Goal: Task Accomplishment & Management: Manage account settings

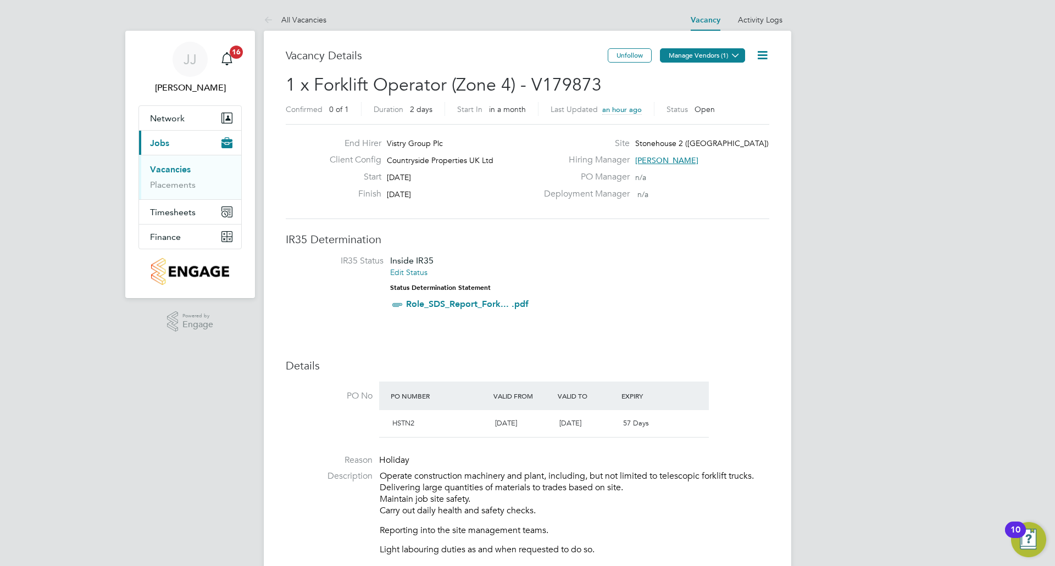
click at [694, 49] on button "Manage Vendors (1)" at bounding box center [702, 55] width 85 height 14
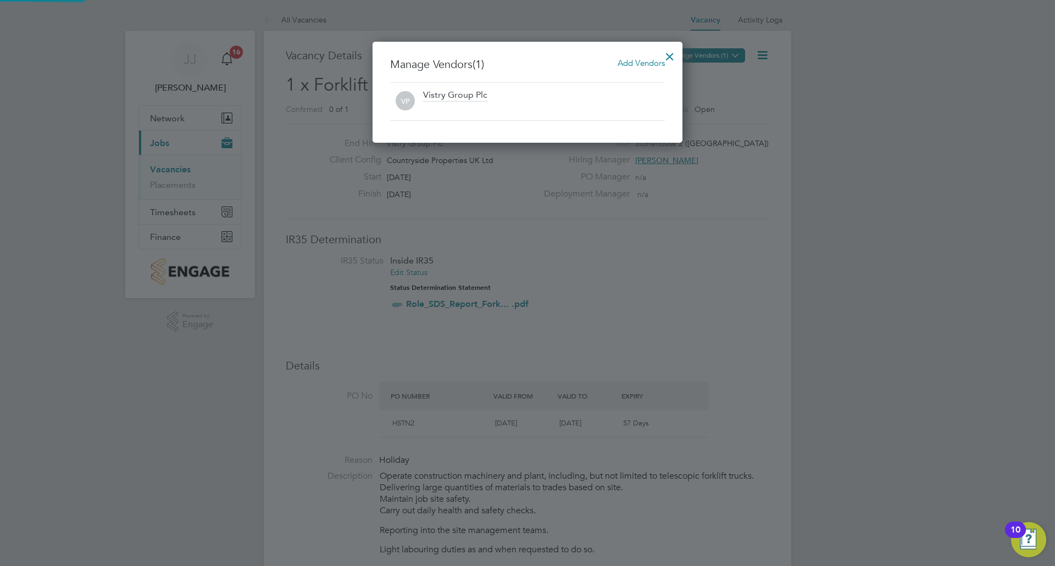
scroll to position [102, 310]
click at [647, 65] on span "Add Vendors" at bounding box center [640, 63] width 47 height 10
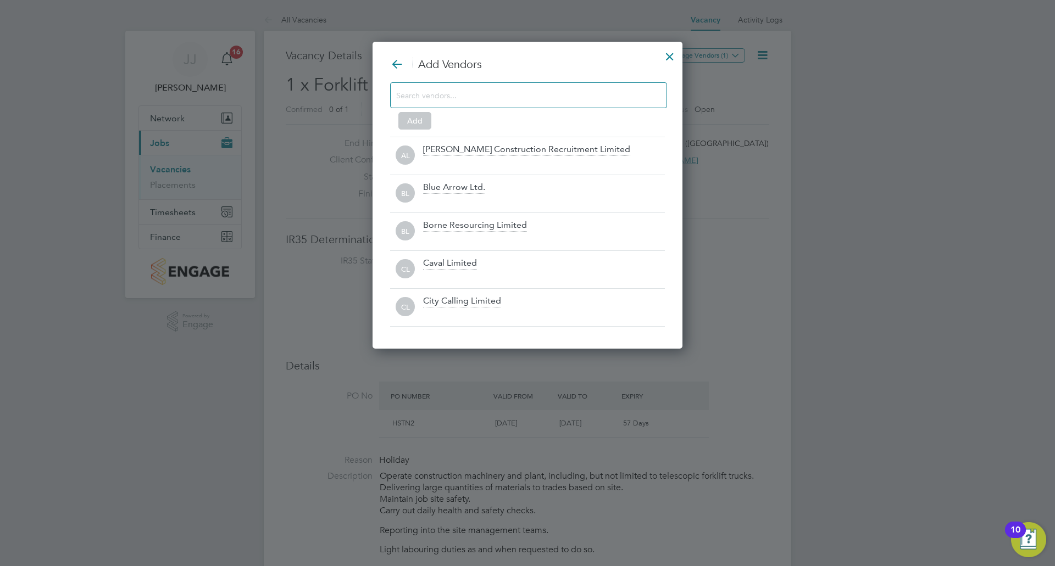
scroll to position [308, 310]
click at [506, 97] on input at bounding box center [519, 95] width 247 height 14
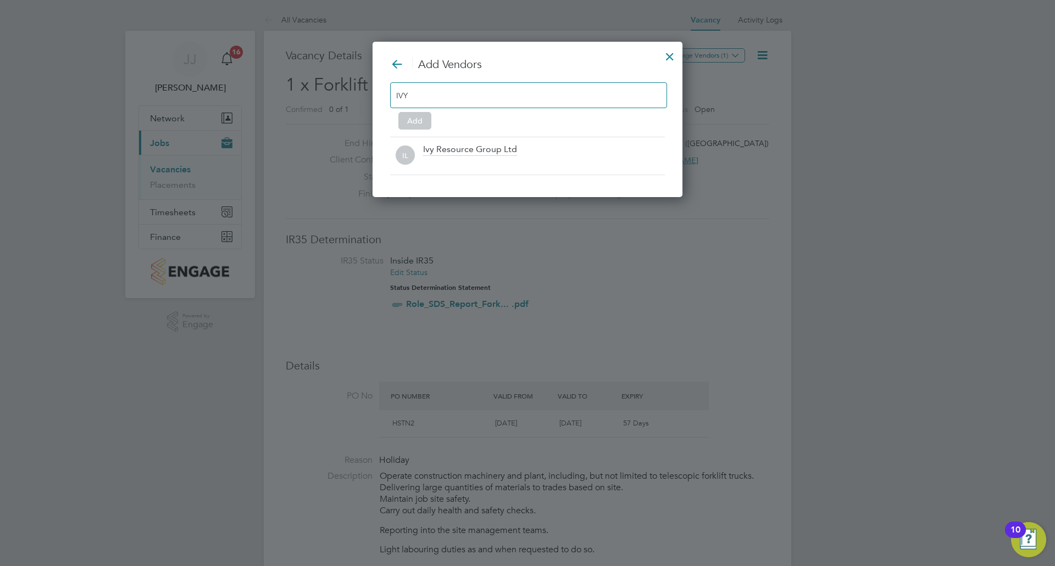
scroll to position [157, 310]
type input "IVY"
click at [479, 154] on div "Ivy Resource Group Ltd" at bounding box center [470, 150] width 94 height 12
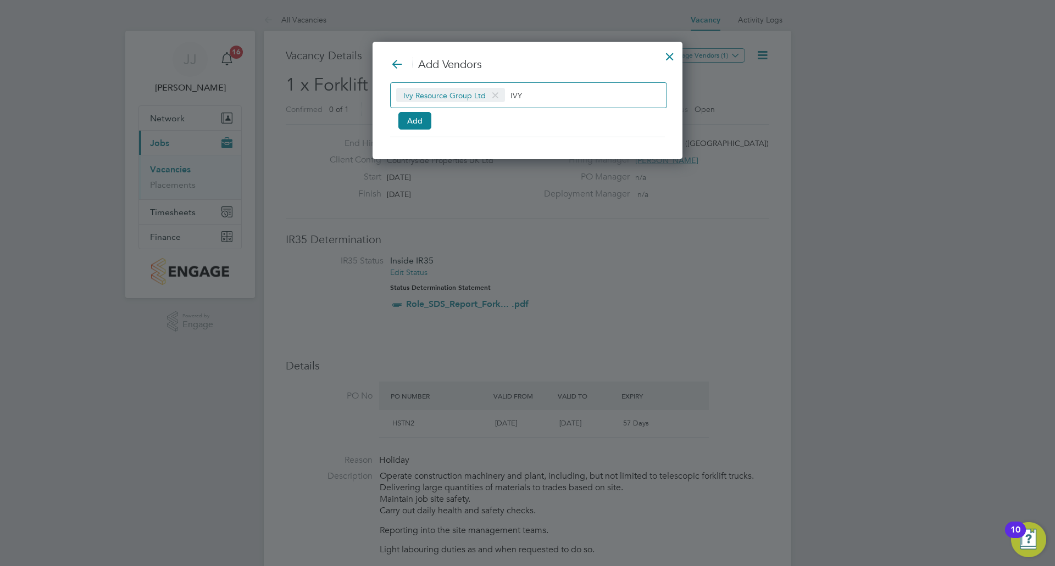
scroll to position [119, 310]
click at [406, 121] on button "Add" at bounding box center [414, 121] width 33 height 18
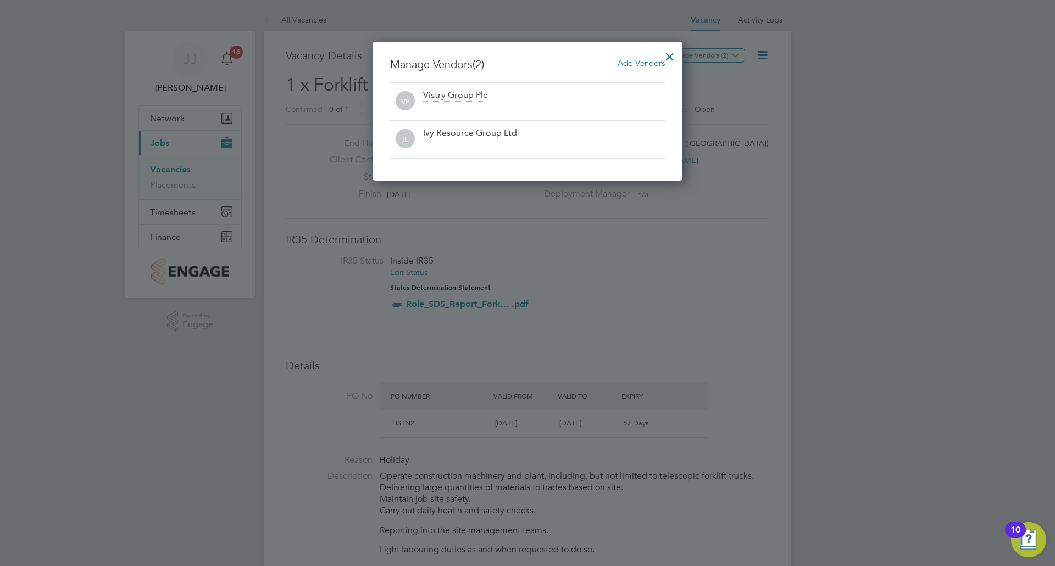
click at [647, 57] on div "Manage Vendors (2) Add Vendors VP Vistry Group Plc IL Ivy Resource Group Ltd" at bounding box center [527, 111] width 310 height 139
click at [645, 64] on span "Add Vendors" at bounding box center [640, 63] width 47 height 10
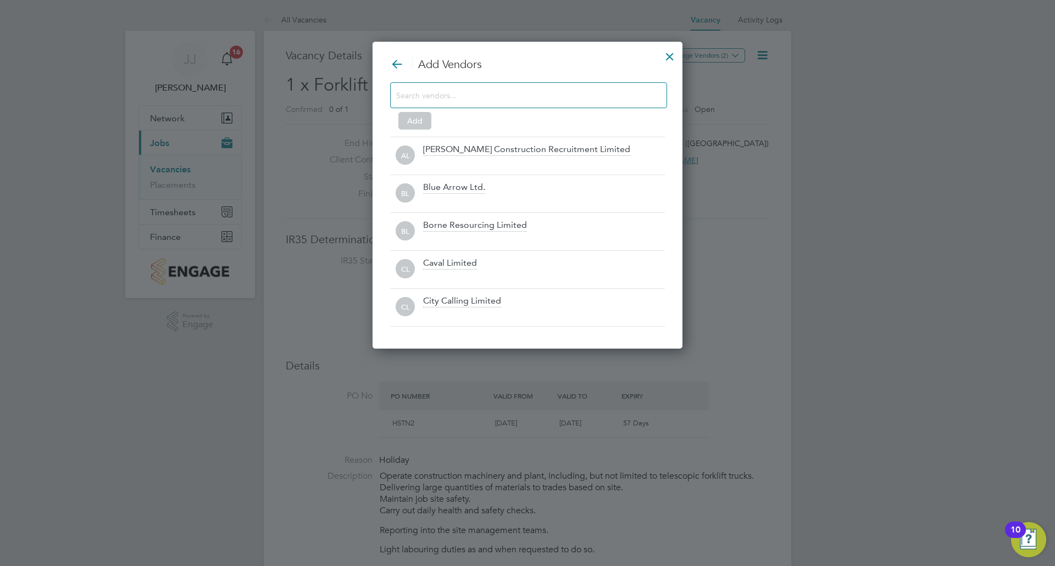
scroll to position [308, 310]
click at [575, 99] on input at bounding box center [519, 95] width 247 height 14
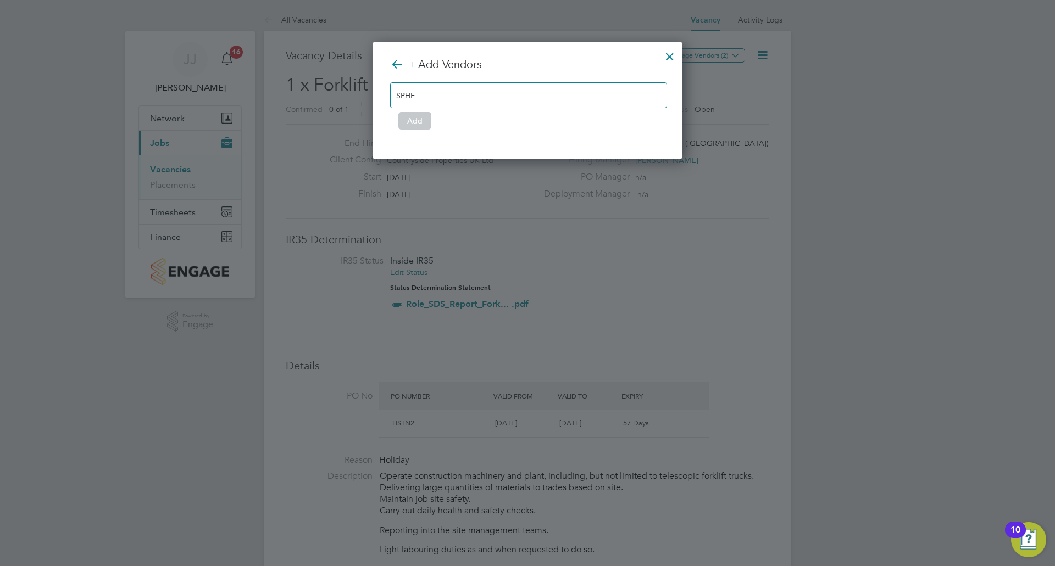
scroll to position [157, 310]
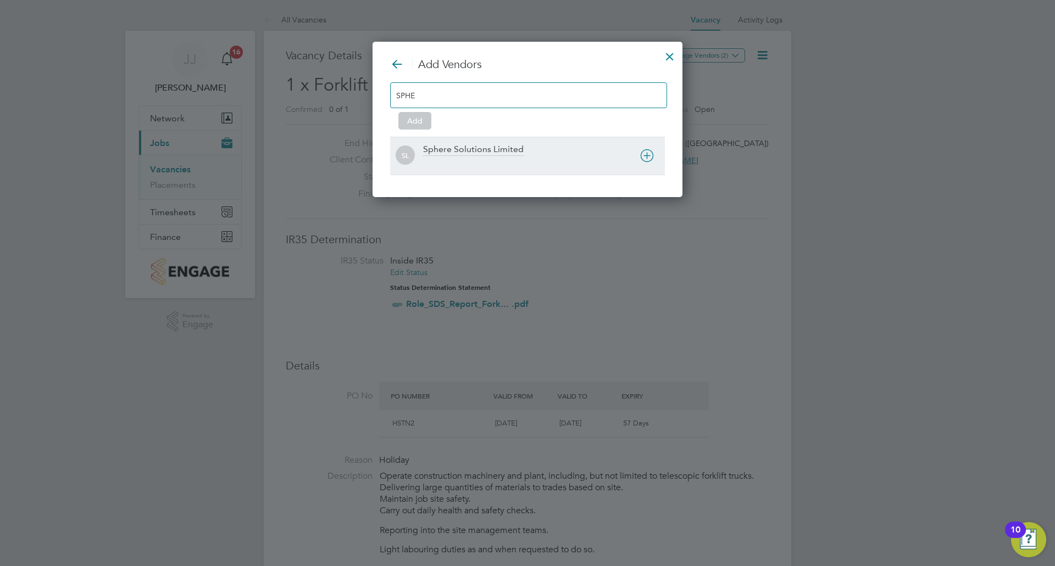
type input "SPHE"
click at [477, 145] on div "Sphere Solutions Limited" at bounding box center [473, 150] width 101 height 12
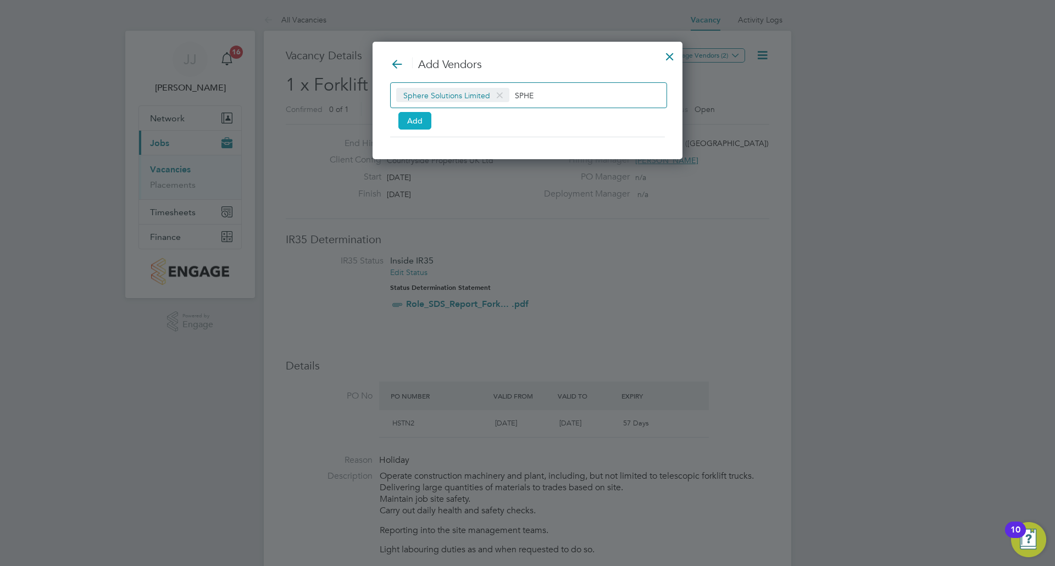
click at [420, 126] on button "Add" at bounding box center [414, 121] width 33 height 18
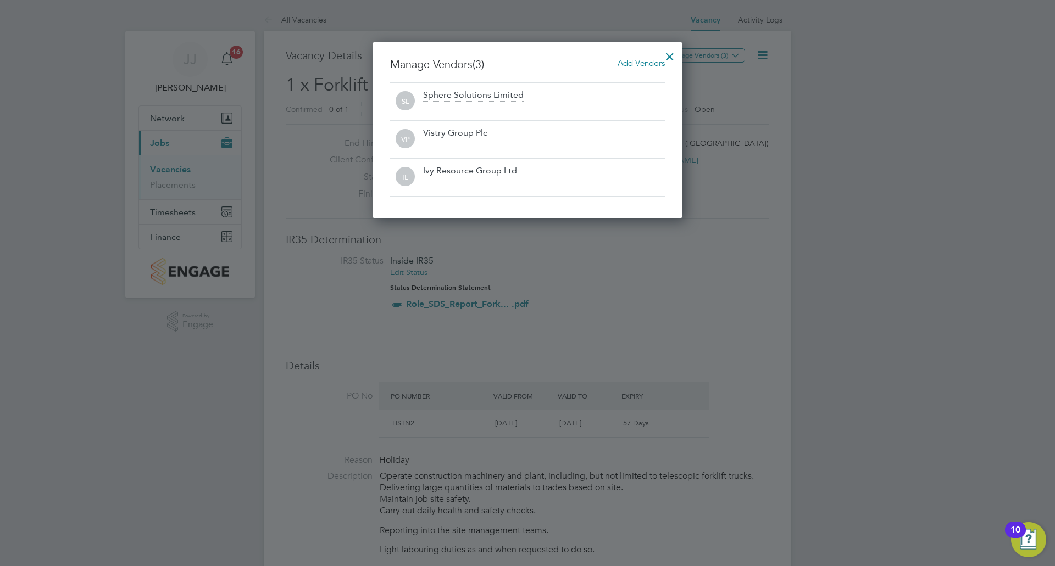
click at [664, 57] on div at bounding box center [670, 54] width 20 height 20
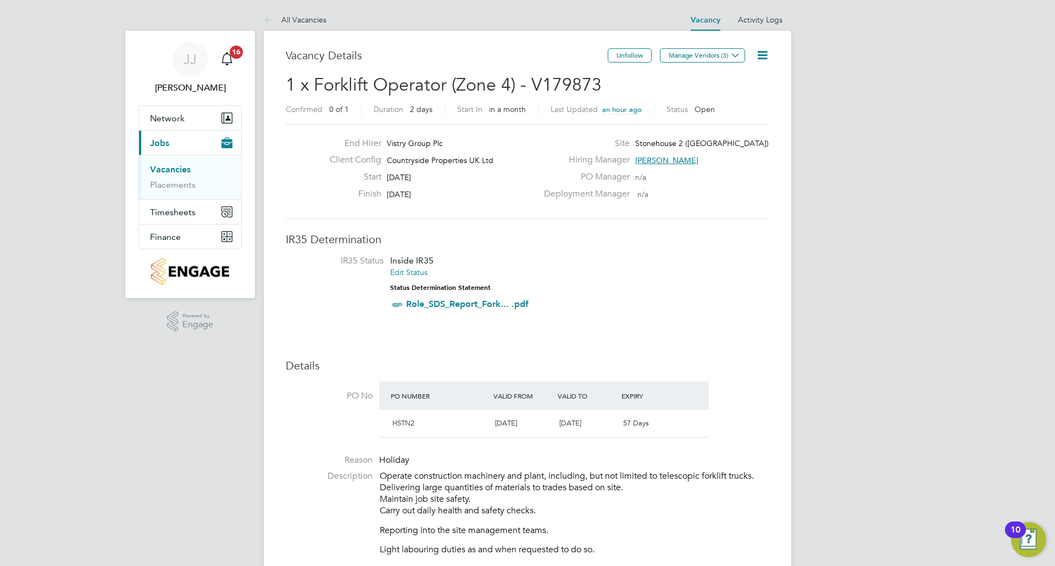
click at [181, 169] on link "Vacancies" at bounding box center [170, 169] width 41 height 10
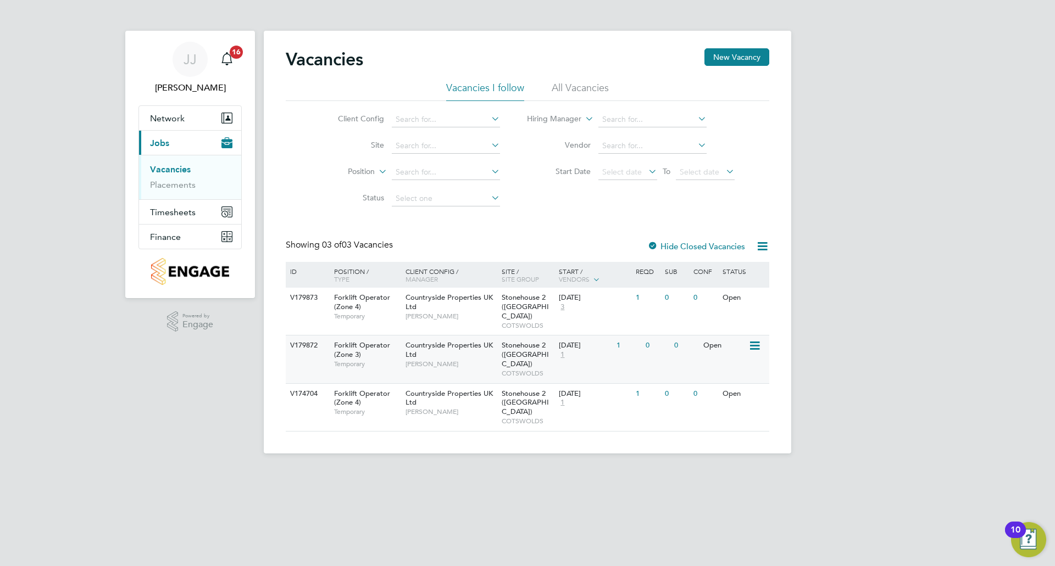
click at [521, 342] on span "Stonehouse 2 ([GEOGRAPHIC_DATA])" at bounding box center [525, 355] width 47 height 28
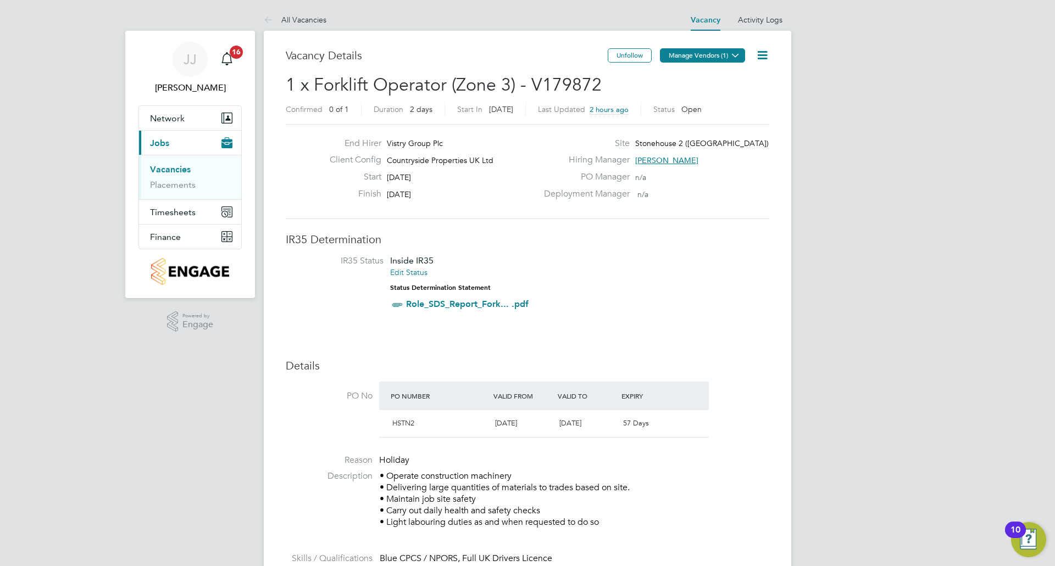
click at [675, 56] on button "Manage Vendors (1)" at bounding box center [702, 55] width 85 height 14
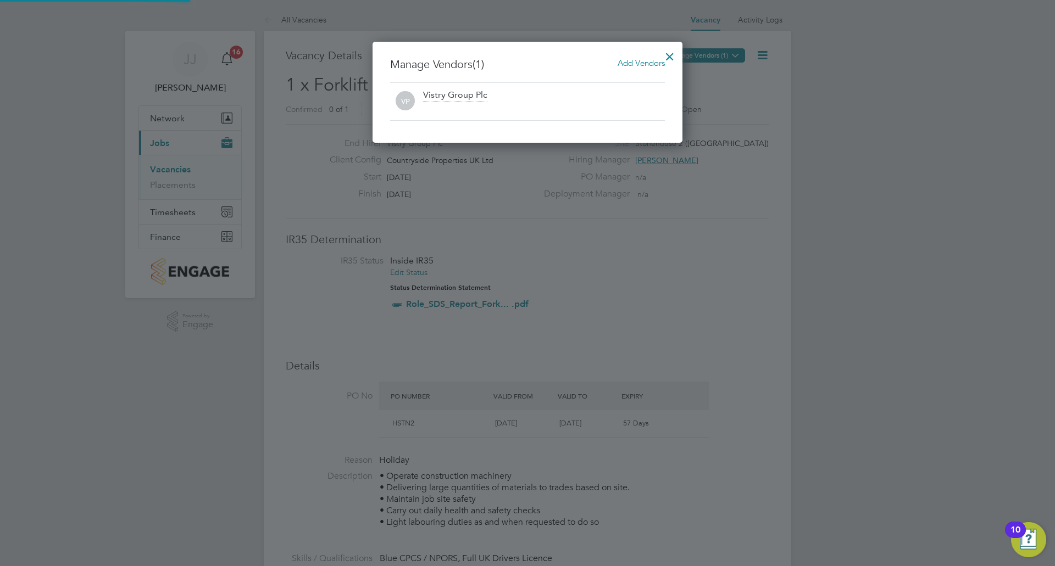
scroll to position [102, 310]
click at [642, 57] on div "Add Vendors" at bounding box center [640, 63] width 47 height 12
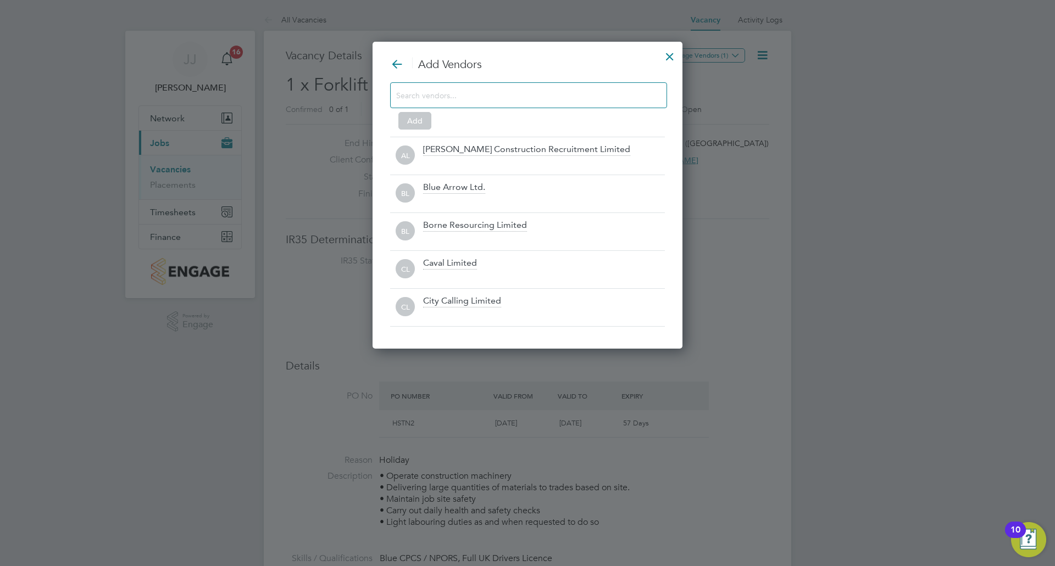
click at [493, 88] on input at bounding box center [519, 95] width 247 height 14
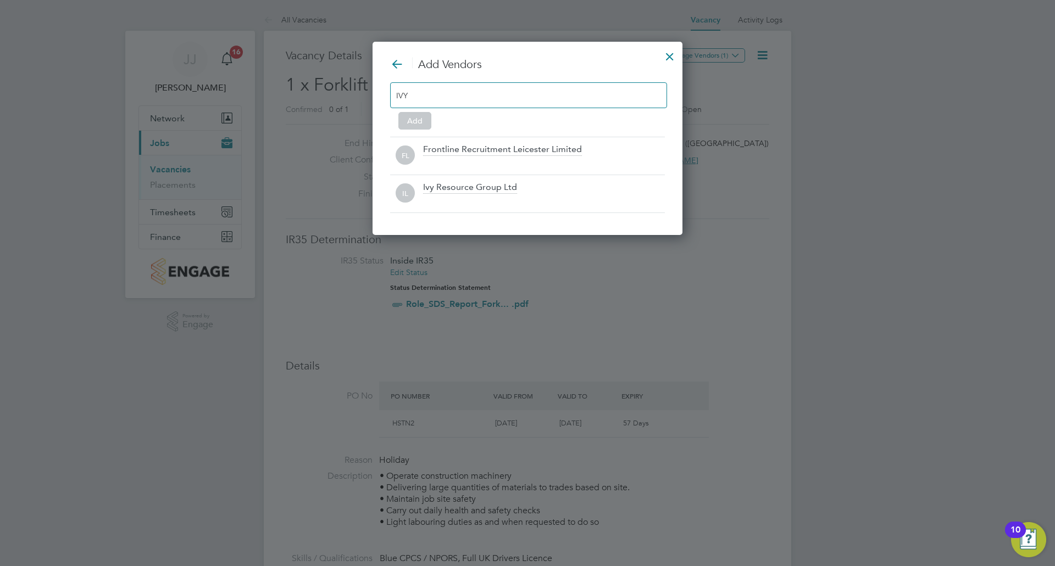
scroll to position [157, 310]
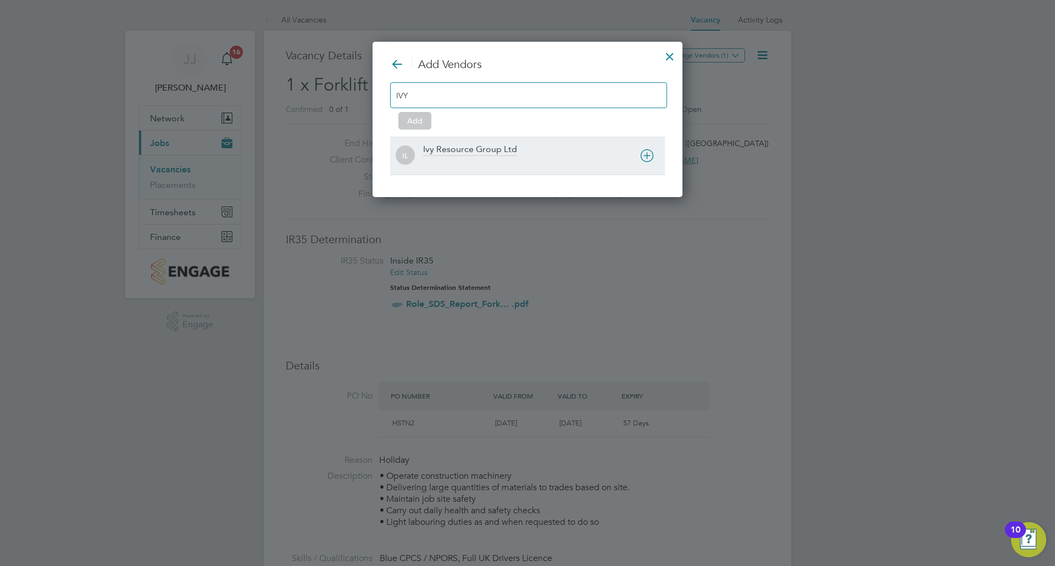
type input "IVY"
click at [487, 154] on div "Ivy Resource Group Ltd" at bounding box center [470, 150] width 94 height 12
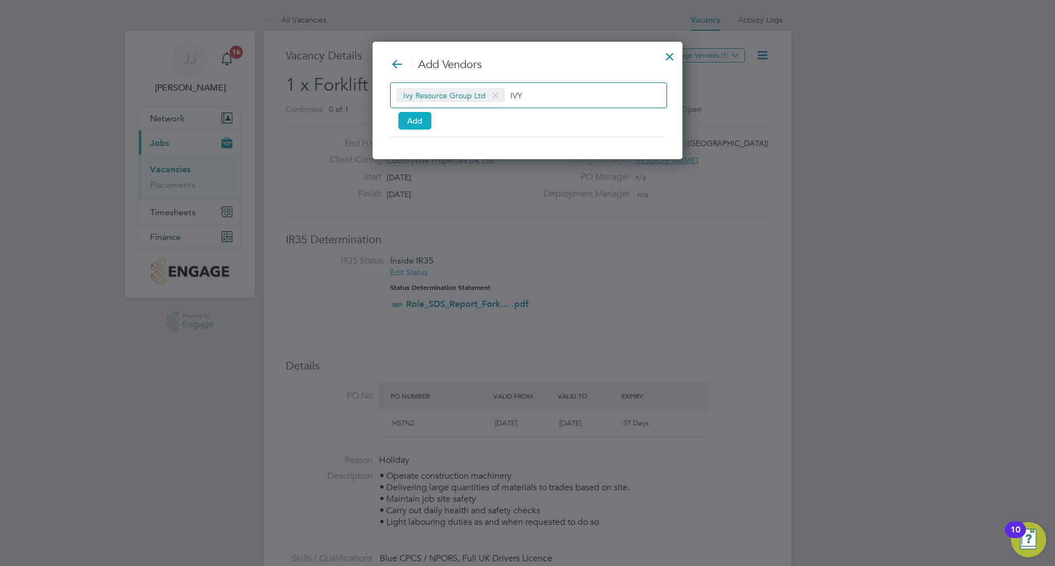
click at [417, 118] on button "Add" at bounding box center [414, 121] width 33 height 18
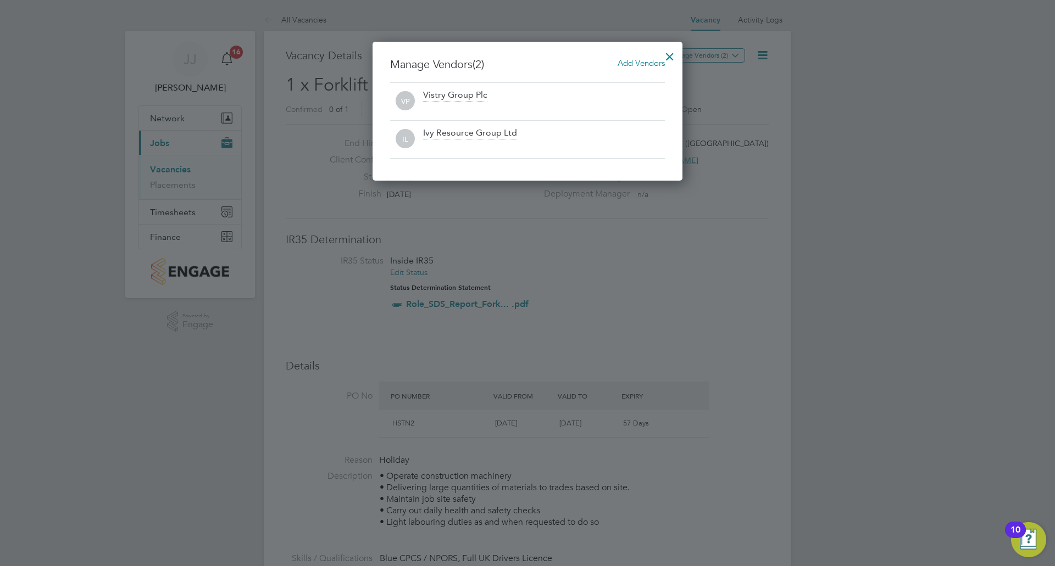
click at [625, 61] on span "Add Vendors" at bounding box center [640, 63] width 47 height 10
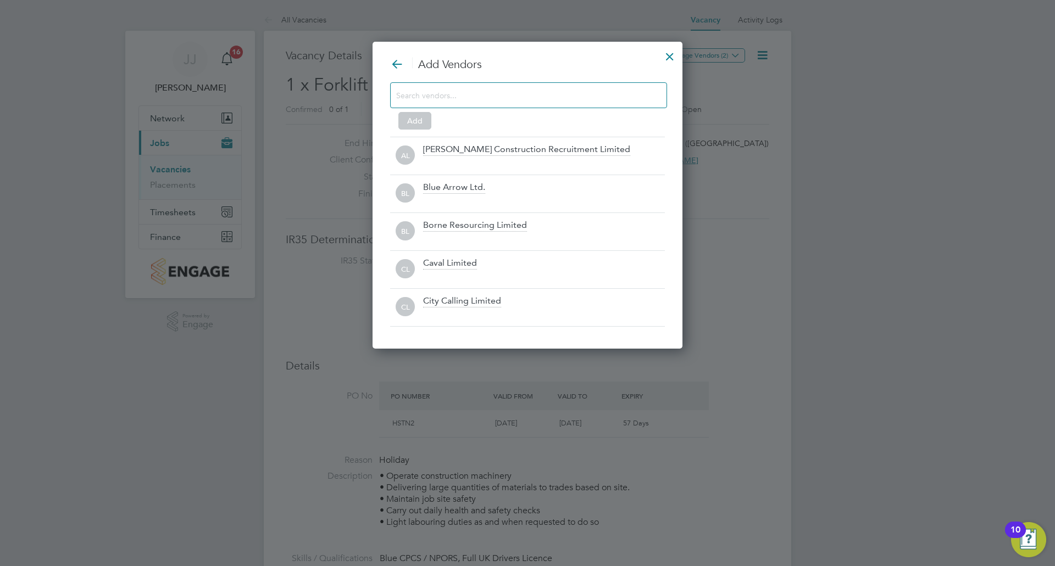
click at [512, 85] on div at bounding box center [528, 95] width 277 height 26
click at [510, 96] on input at bounding box center [519, 95] width 247 height 14
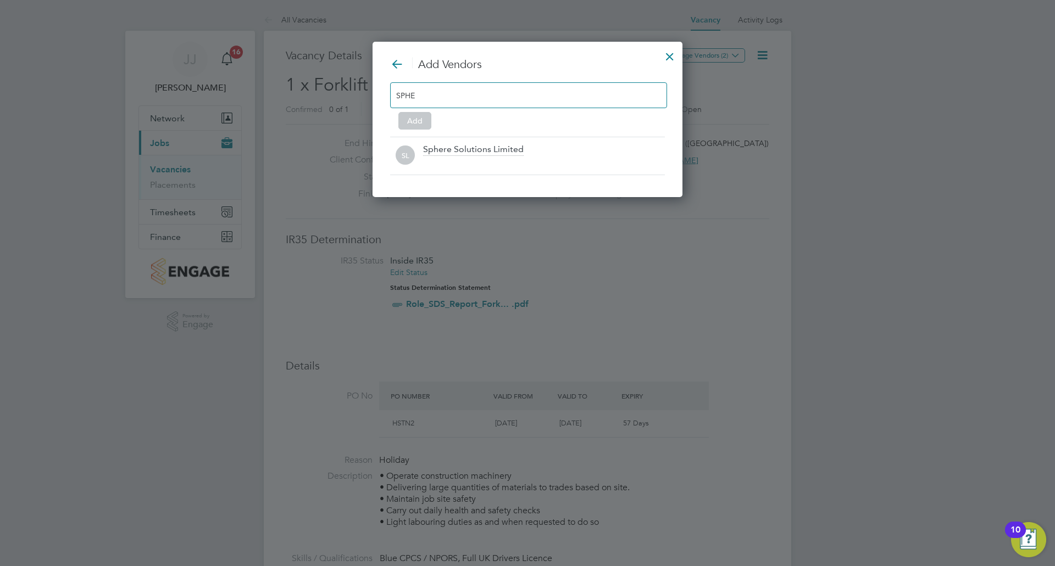
scroll to position [157, 310]
type input "SPHERE"
click at [498, 141] on div "SL Sphere Solutions Limited" at bounding box center [527, 156] width 275 height 38
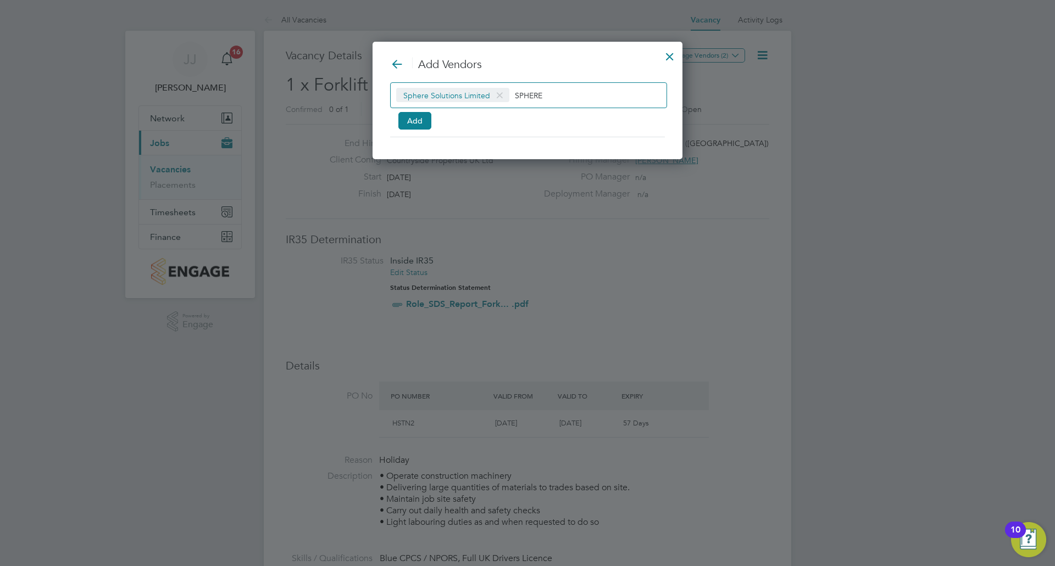
click at [668, 55] on div at bounding box center [670, 54] width 20 height 20
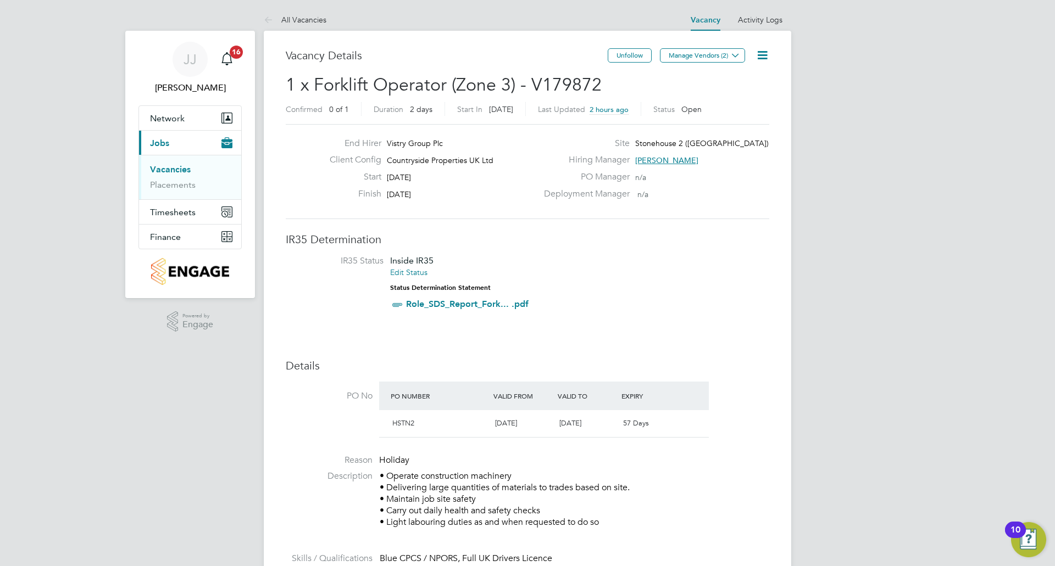
click at [177, 166] on link "Vacancies" at bounding box center [170, 169] width 41 height 10
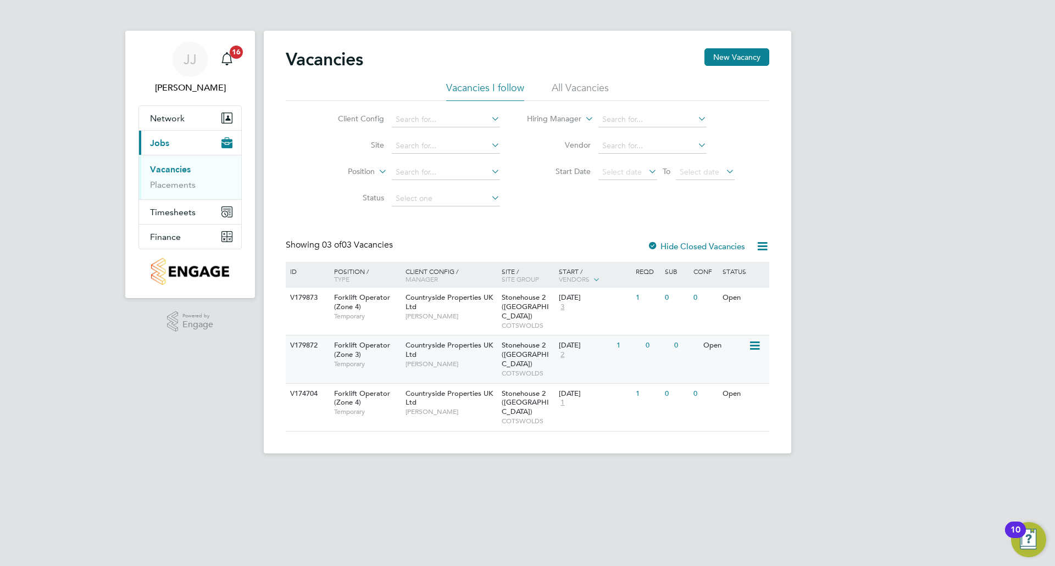
click at [444, 341] on span "Countryside Properties UK Ltd" at bounding box center [448, 350] width 87 height 19
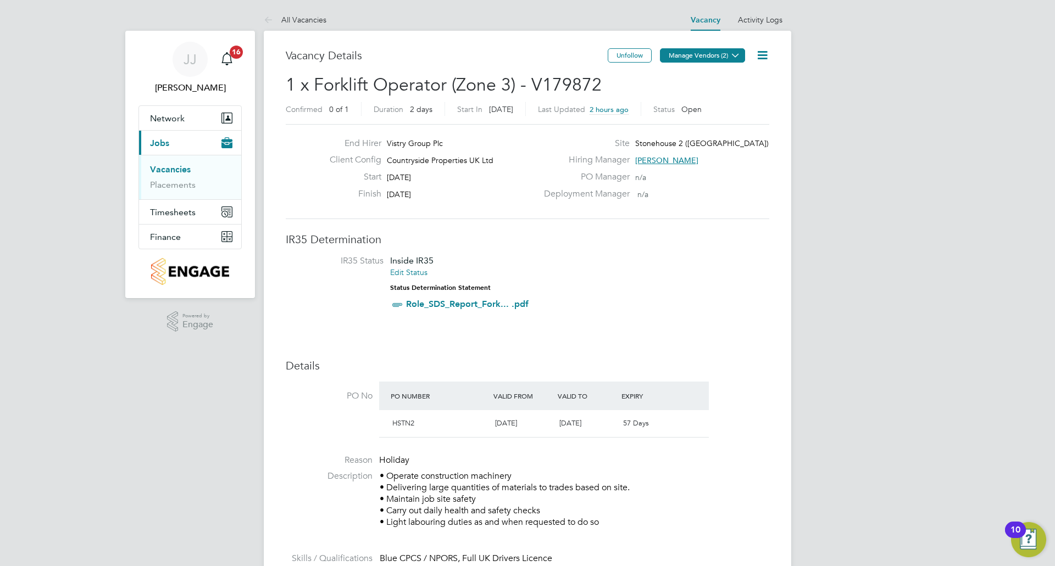
click at [684, 57] on button "Manage Vendors (2)" at bounding box center [702, 55] width 85 height 14
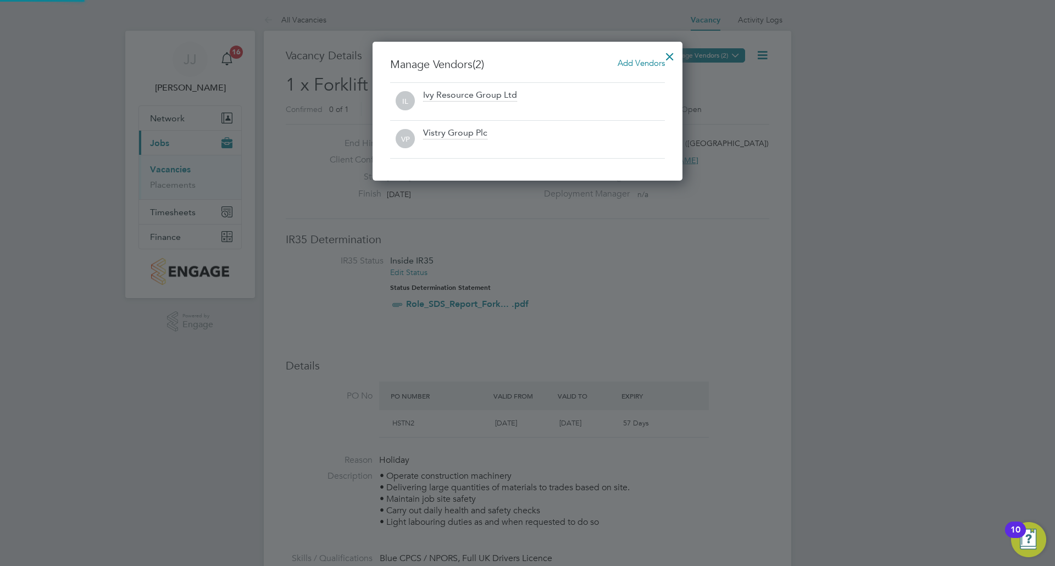
scroll to position [140, 310]
click at [626, 65] on span "Add Vendors" at bounding box center [640, 63] width 47 height 10
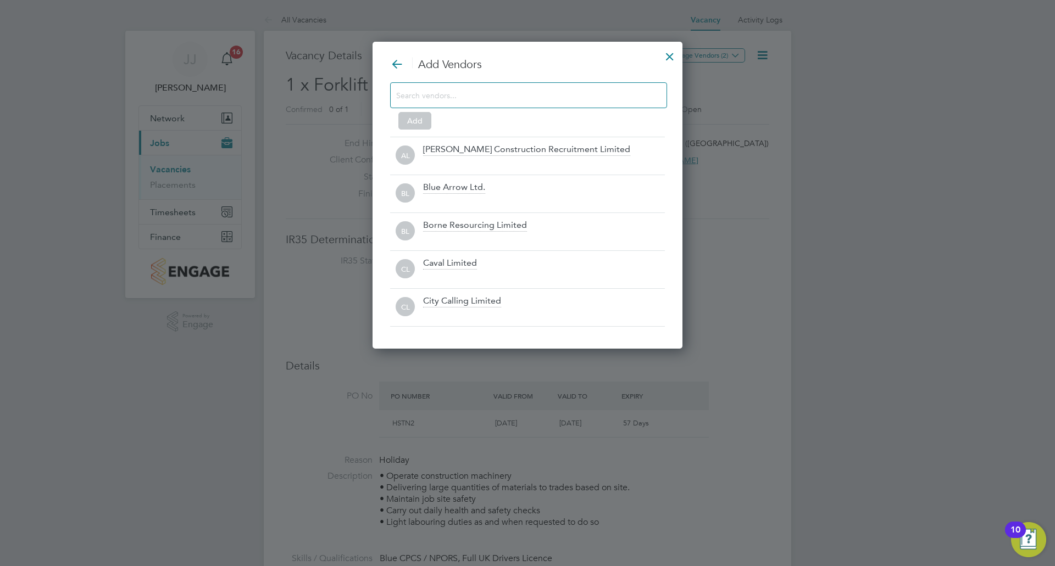
scroll to position [308, 310]
click at [492, 93] on input at bounding box center [519, 95] width 247 height 14
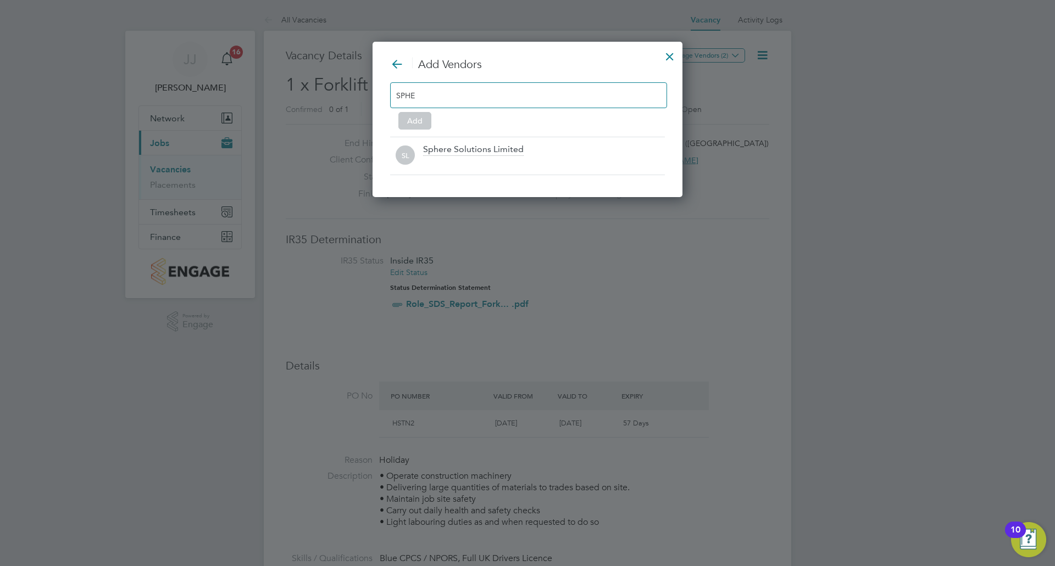
scroll to position [157, 310]
type input "SPHERE"
click at [485, 144] on div "Sphere Solutions Limited" at bounding box center [473, 150] width 101 height 12
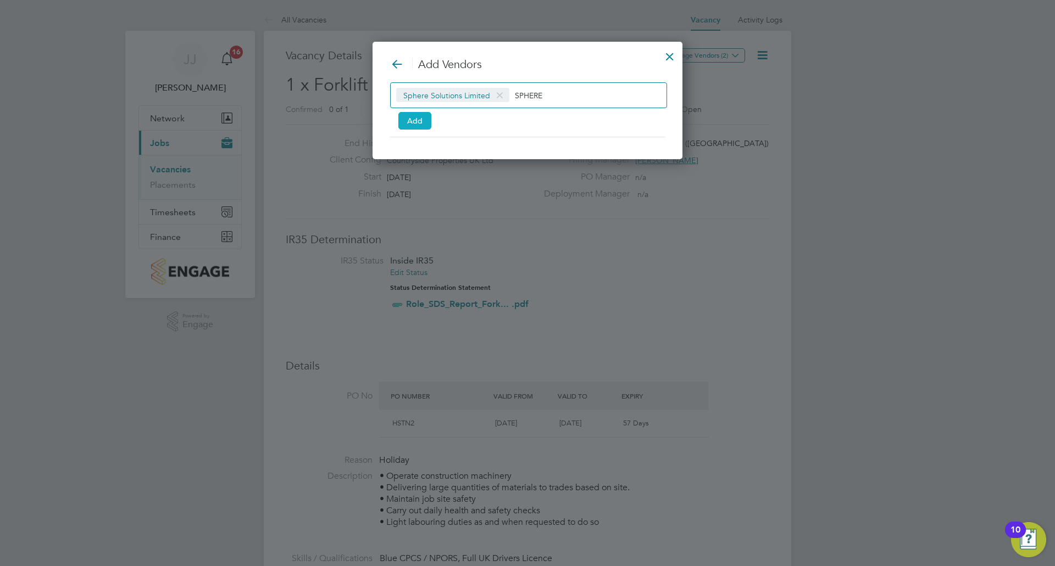
click at [420, 120] on button "Add" at bounding box center [414, 121] width 33 height 18
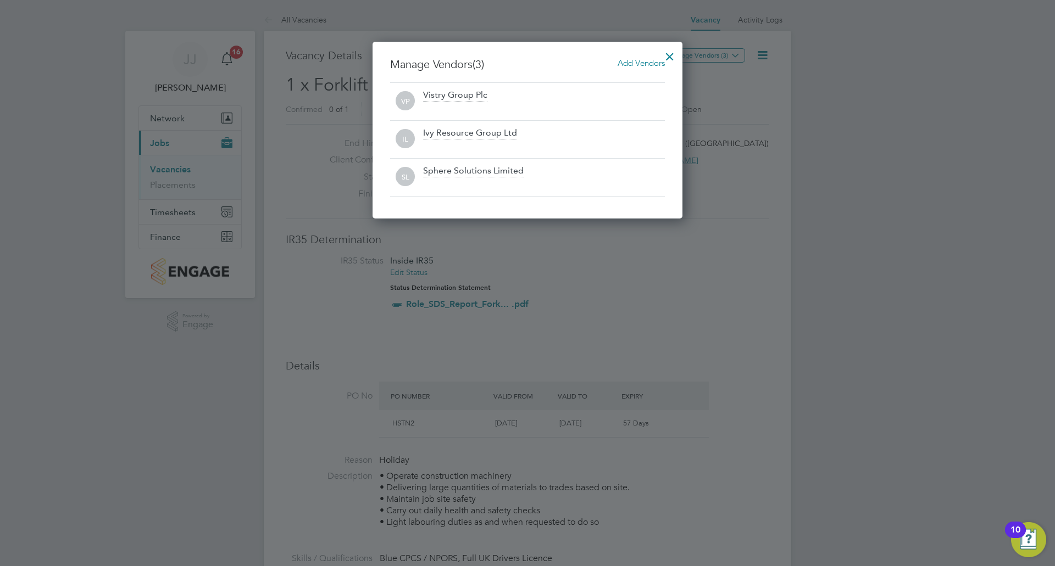
click at [674, 49] on div at bounding box center [670, 54] width 20 height 20
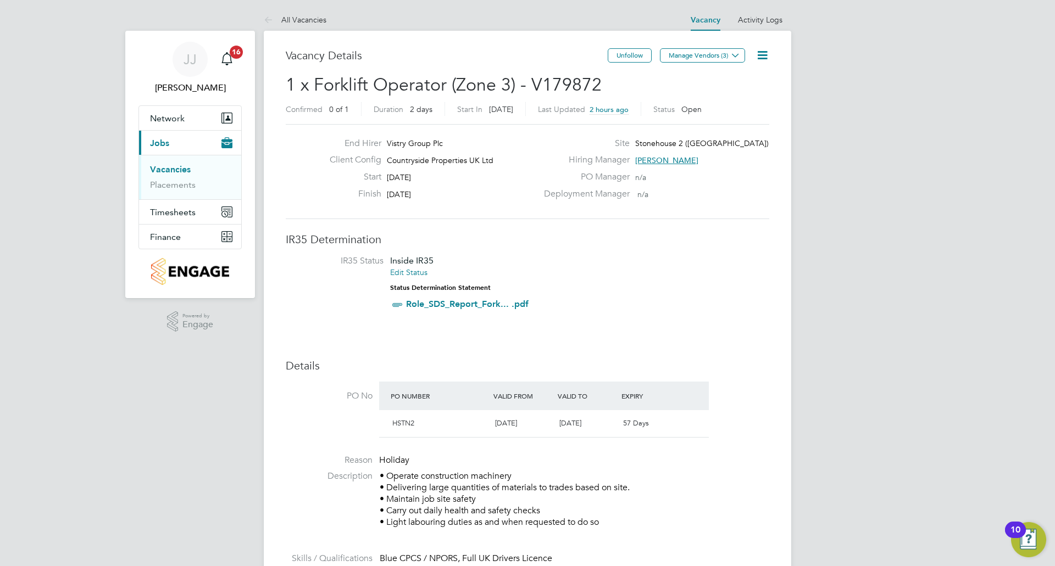
click at [167, 168] on link "Vacancies" at bounding box center [170, 169] width 41 height 10
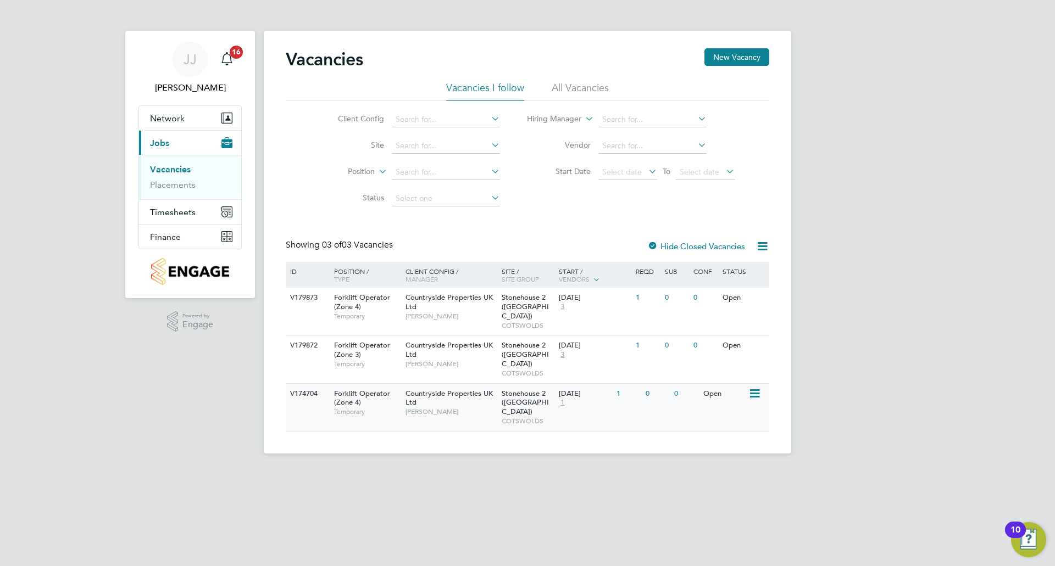
click at [589, 389] on div "[DATE]" at bounding box center [585, 393] width 52 height 9
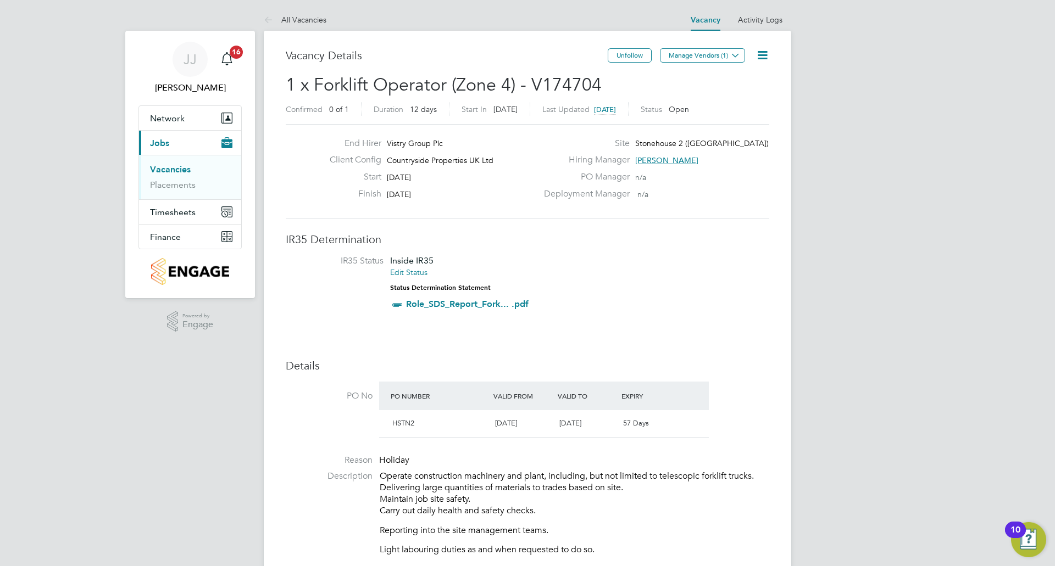
click at [762, 55] on icon at bounding box center [762, 55] width 14 height 14
click at [711, 55] on button "Manage Vendors (1)" at bounding box center [702, 55] width 85 height 14
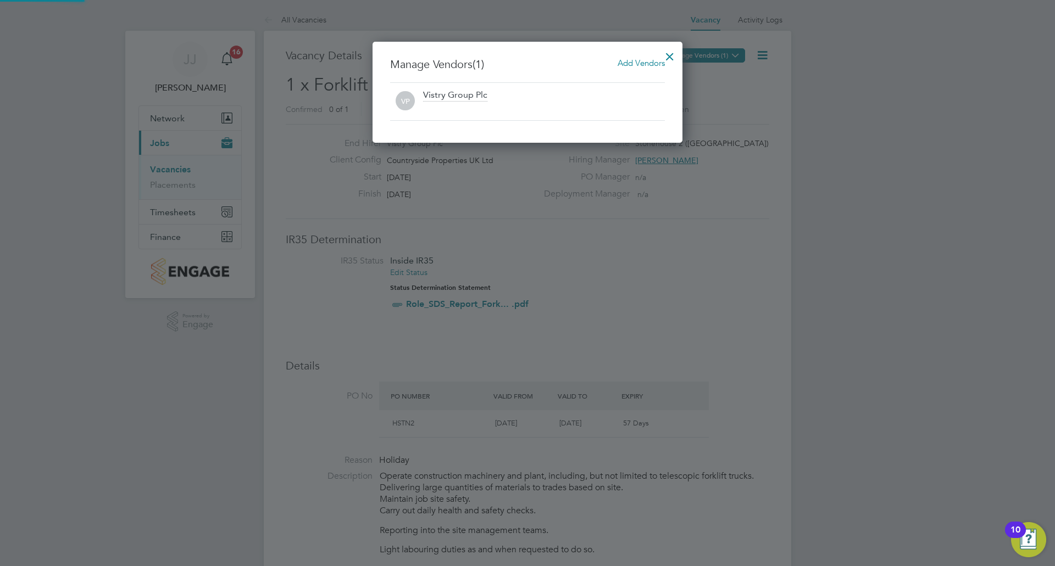
scroll to position [102, 310]
click at [629, 65] on span "Add Vendors" at bounding box center [640, 63] width 47 height 10
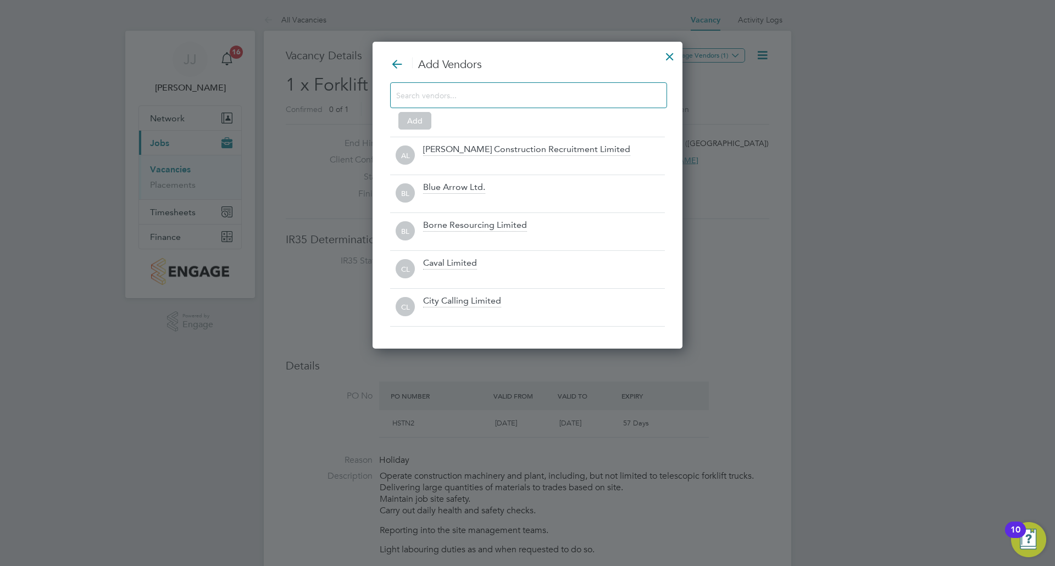
click at [499, 94] on input at bounding box center [519, 95] width 247 height 14
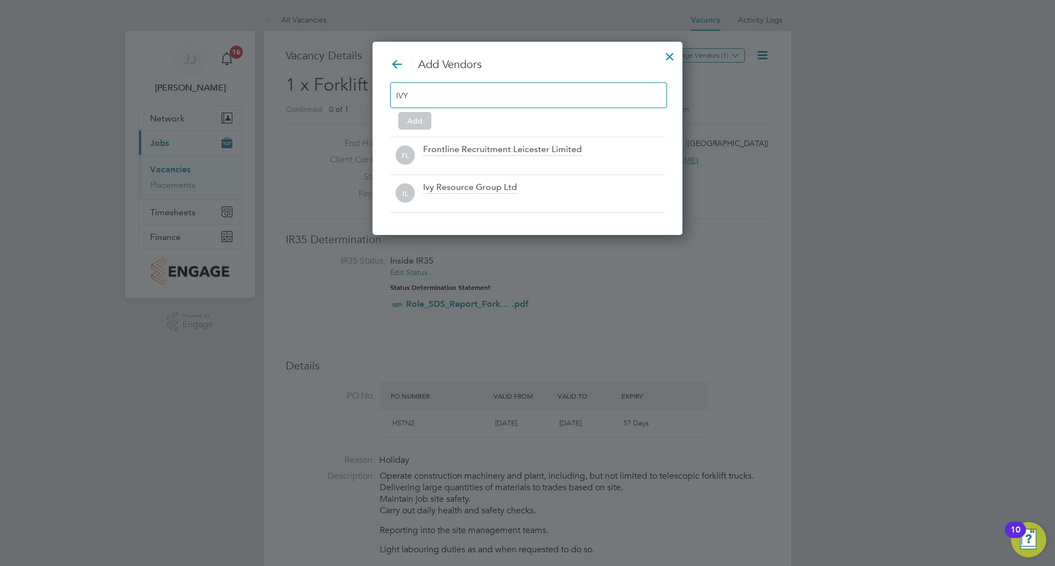
scroll to position [157, 310]
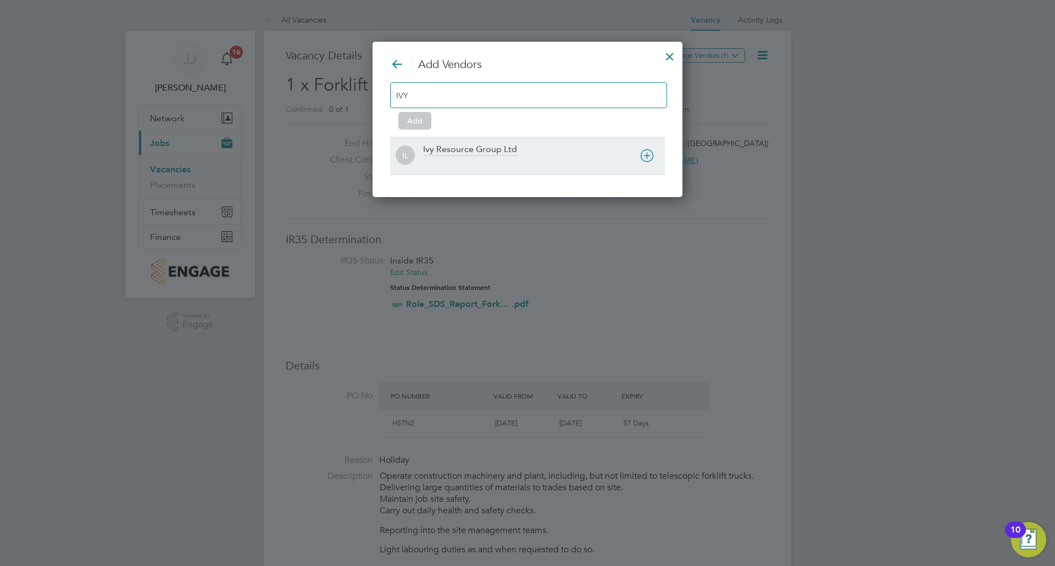
type input "IVY"
click at [484, 148] on div "Ivy Resource Group Ltd" at bounding box center [470, 150] width 94 height 12
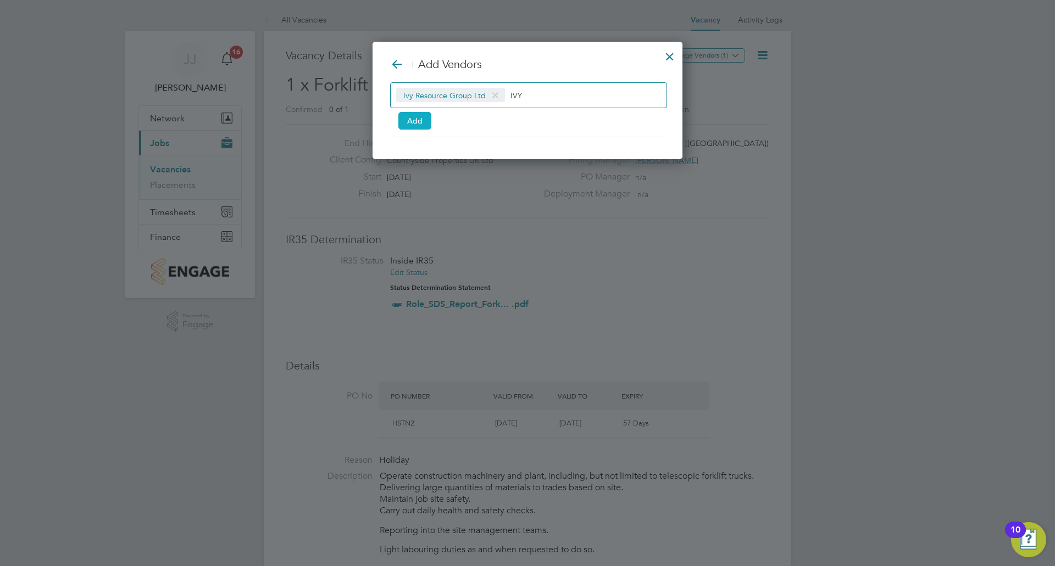
click at [422, 116] on button "Add" at bounding box center [414, 121] width 33 height 18
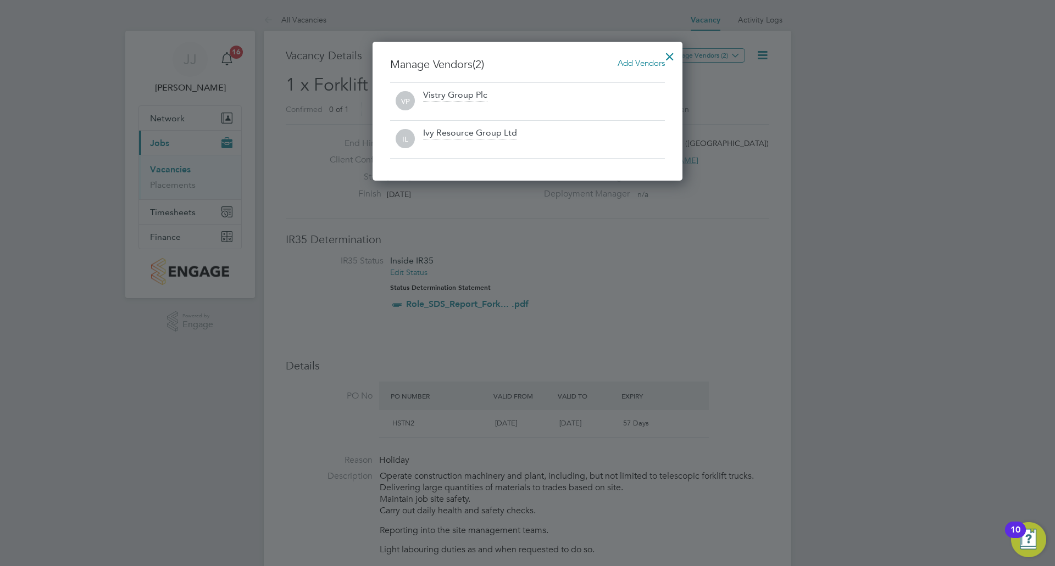
click at [639, 65] on span "Add Vendors" at bounding box center [640, 63] width 47 height 10
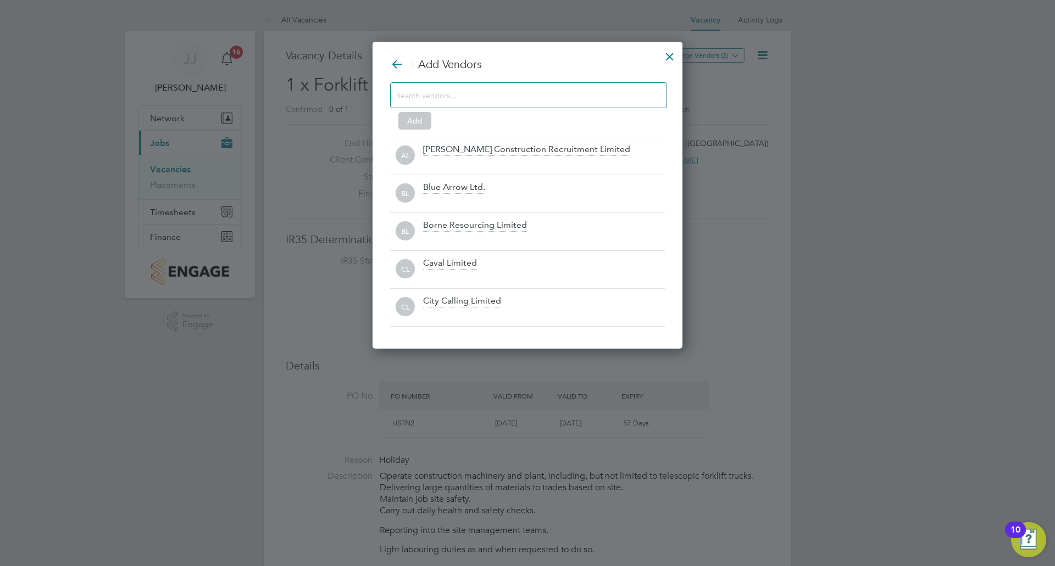
click at [442, 90] on input at bounding box center [519, 95] width 247 height 14
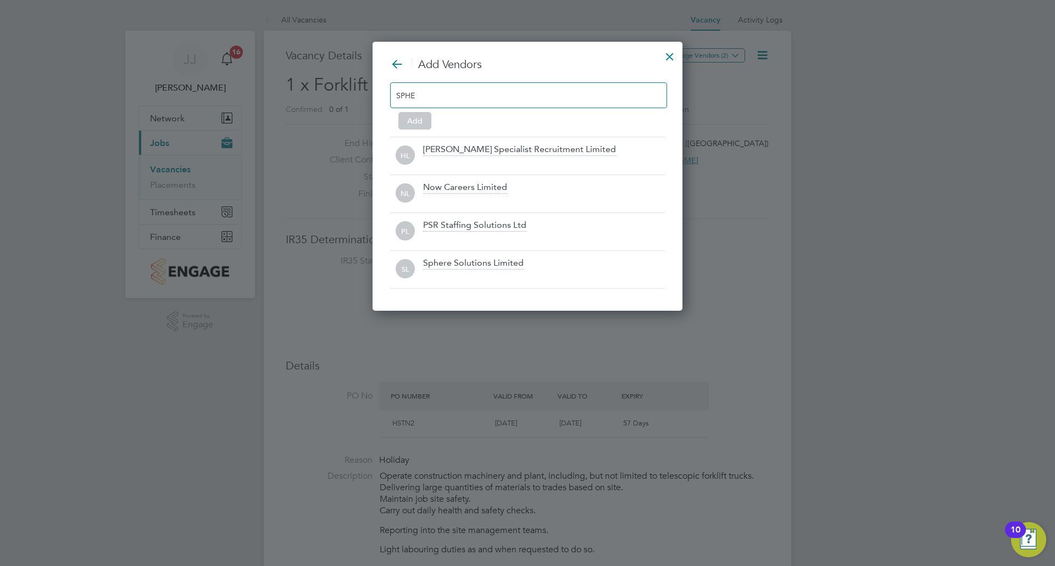
scroll to position [157, 310]
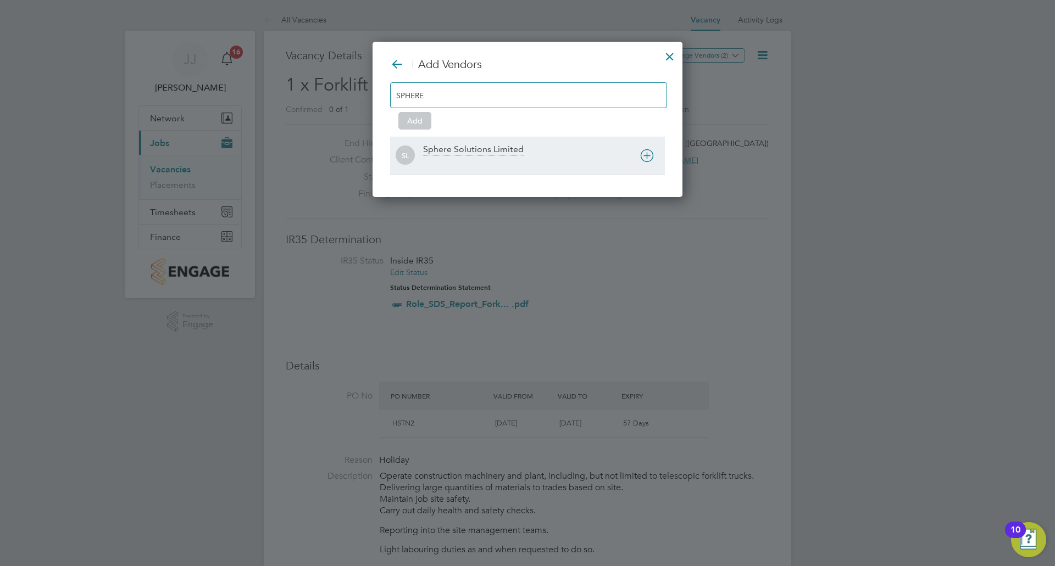
type input "SPHERE"
click at [448, 153] on div "Sphere Solutions Limited" at bounding box center [473, 150] width 101 height 12
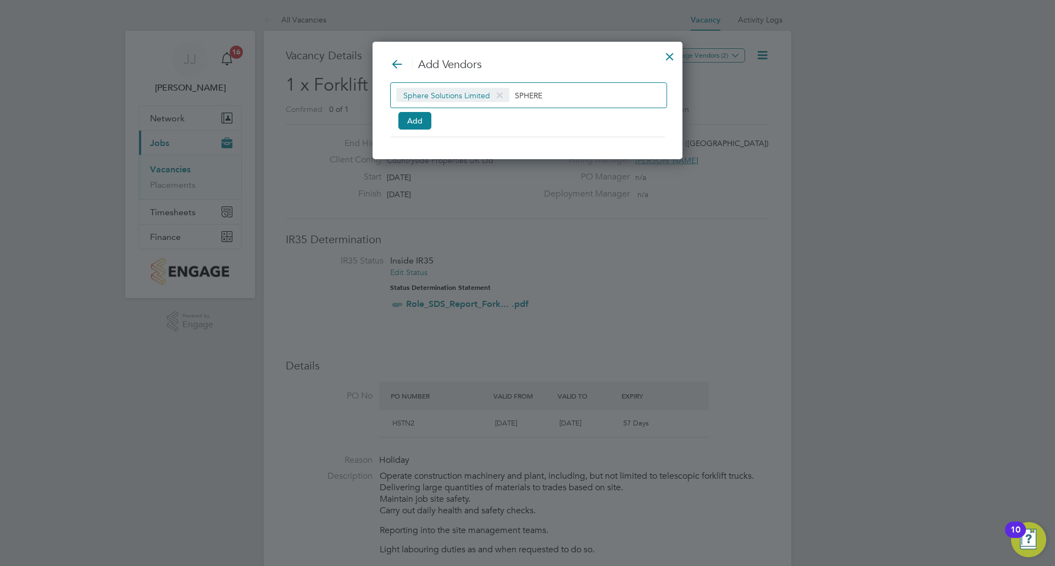
scroll to position [119, 310]
click at [422, 123] on button "Add" at bounding box center [414, 121] width 33 height 18
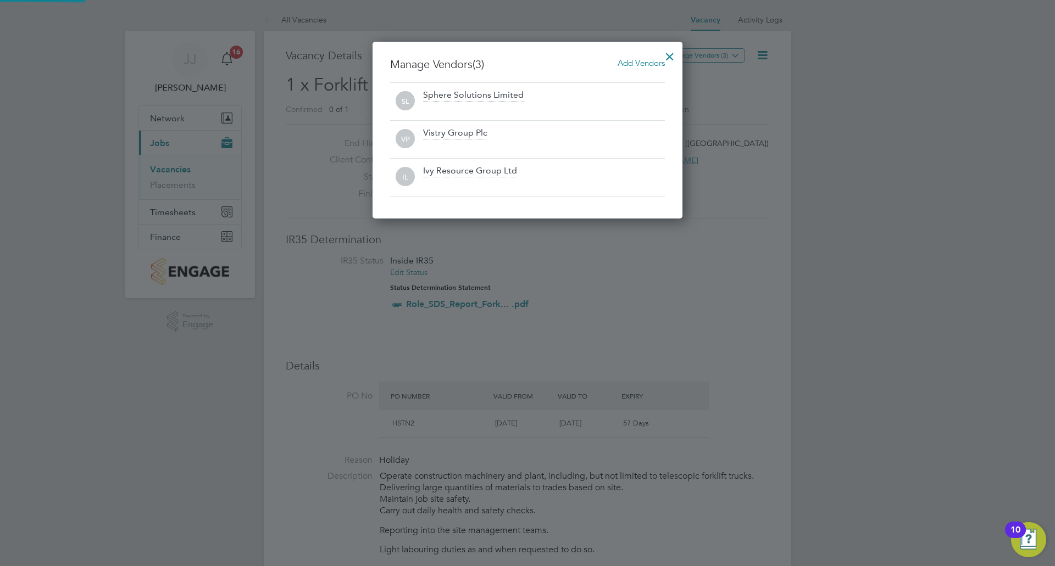
scroll to position [177, 310]
click at [672, 55] on div at bounding box center [670, 54] width 20 height 20
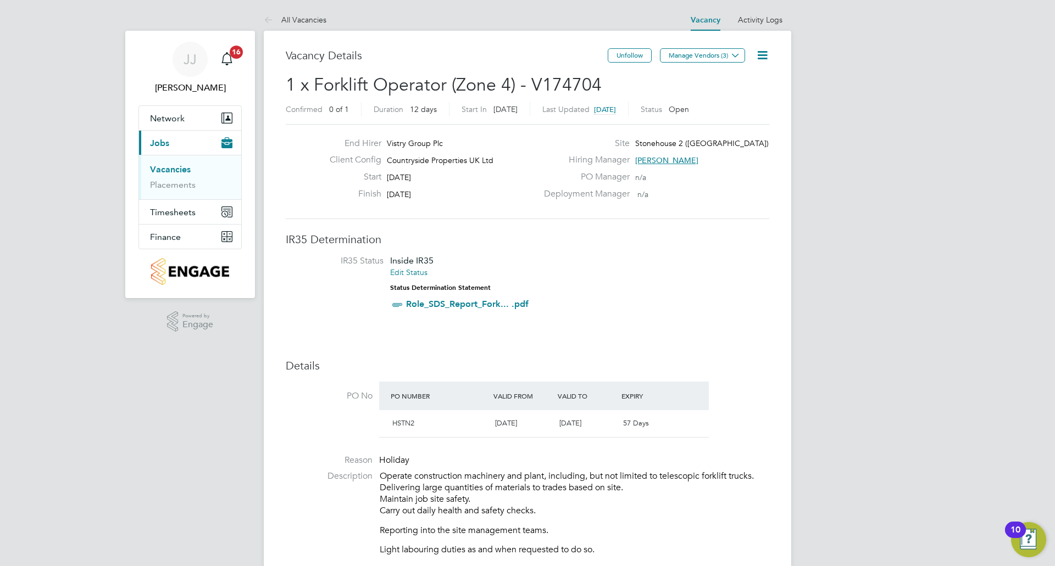
click at [161, 172] on link "Vacancies" at bounding box center [170, 169] width 41 height 10
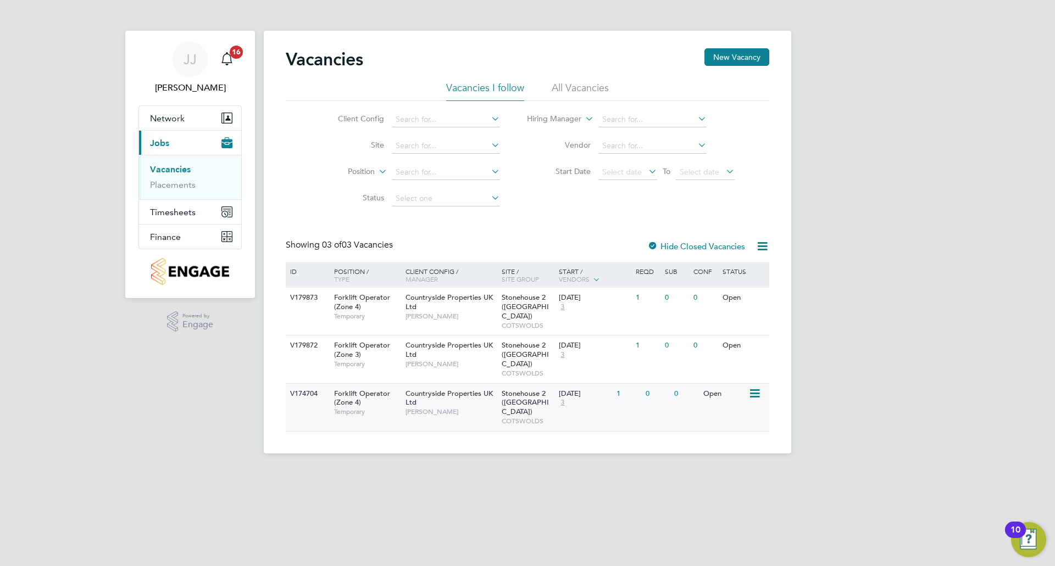
click at [541, 389] on span "Stonehouse 2 ([GEOGRAPHIC_DATA])" at bounding box center [525, 403] width 47 height 28
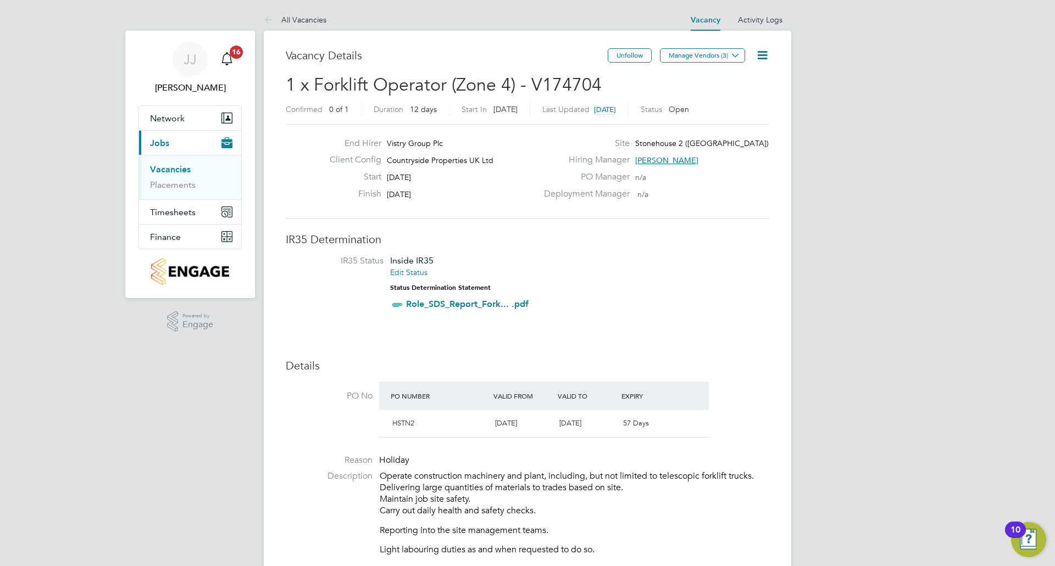
click at [177, 166] on link "Vacancies" at bounding box center [170, 169] width 41 height 10
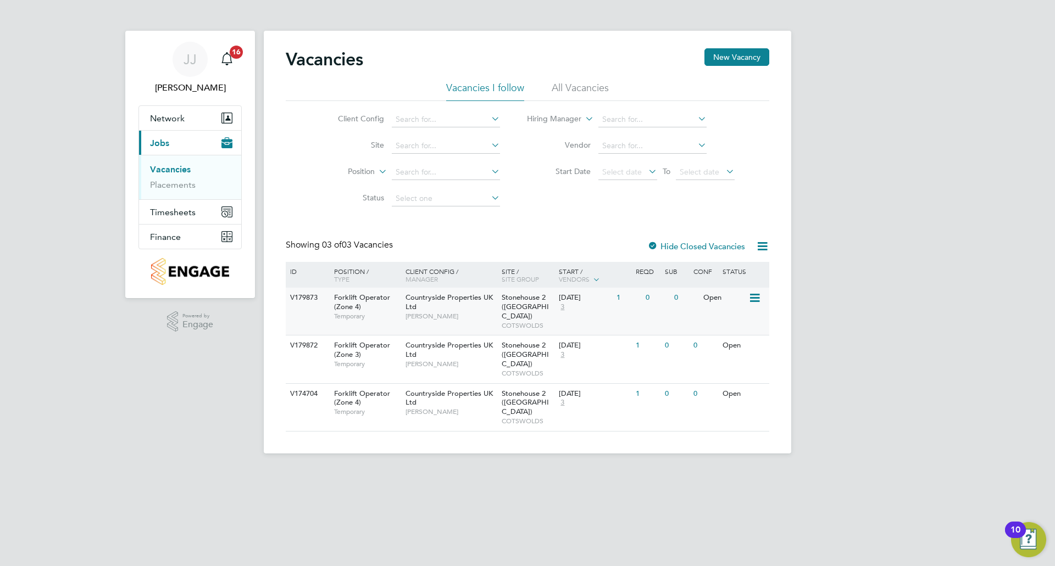
click at [478, 302] on span "Countryside Properties UK Ltd" at bounding box center [448, 302] width 87 height 19
